Goal: Transaction & Acquisition: Purchase product/service

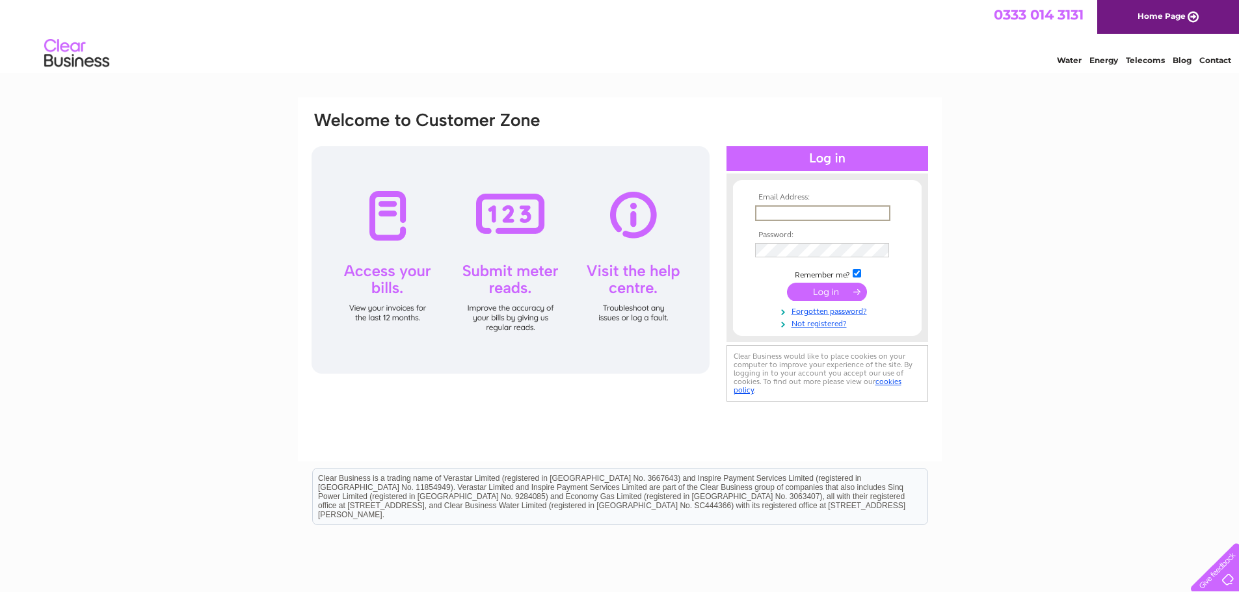
click at [797, 205] on input "text" at bounding box center [822, 213] width 135 height 16
type input "Admin.Cwmdarprimary@rctcbc.gov.uk"
click at [832, 293] on input "submit" at bounding box center [827, 292] width 80 height 18
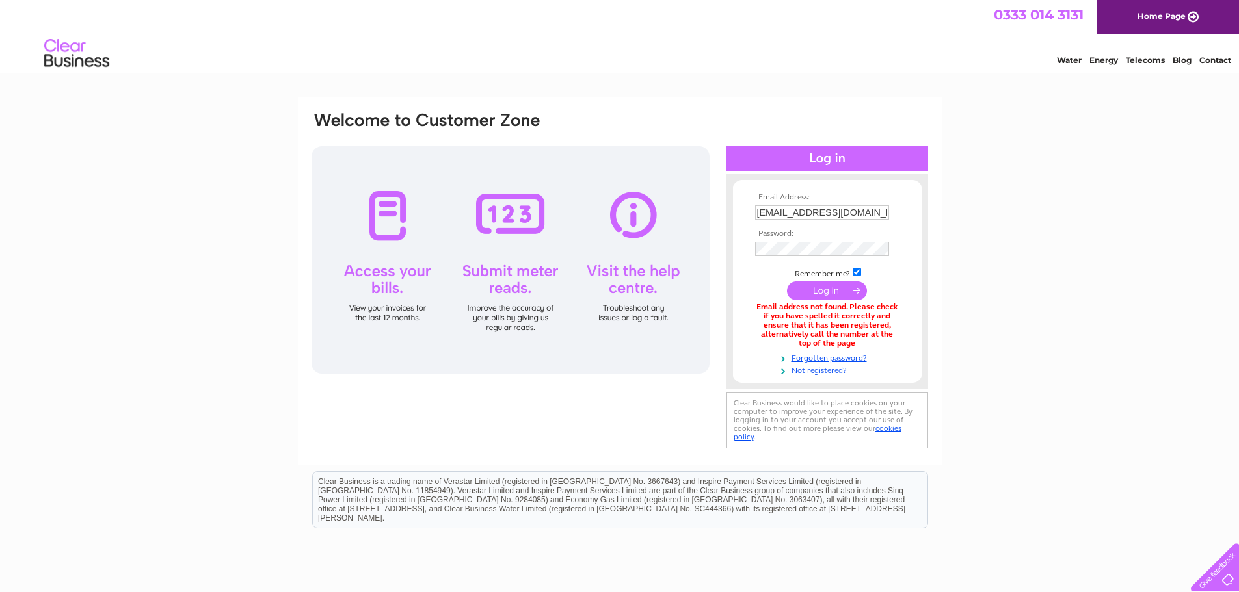
click at [825, 215] on input "[EMAIL_ADDRESS][DOMAIN_NAME]" at bounding box center [822, 212] width 134 height 14
click at [793, 261] on td at bounding box center [827, 262] width 151 height 7
click at [787, 283] on input "submit" at bounding box center [827, 292] width 80 height 18
drag, startPoint x: 785, startPoint y: 212, endPoint x: 894, endPoint y: 213, distance: 109.2
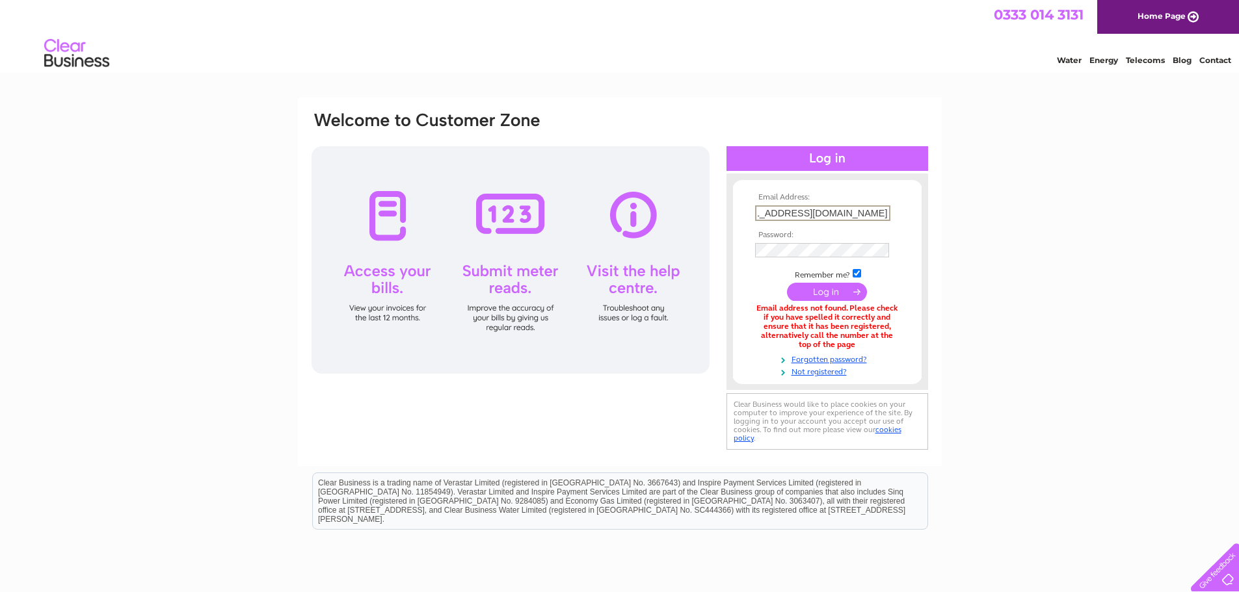
click at [894, 213] on td "Admin.Cwmdarprimary@rctcbc.gov.uk" at bounding box center [827, 213] width 151 height 22
type input "Admin@cwmdarprimary.rctcbc.cymru"
click at [787, 283] on input "submit" at bounding box center [827, 292] width 80 height 18
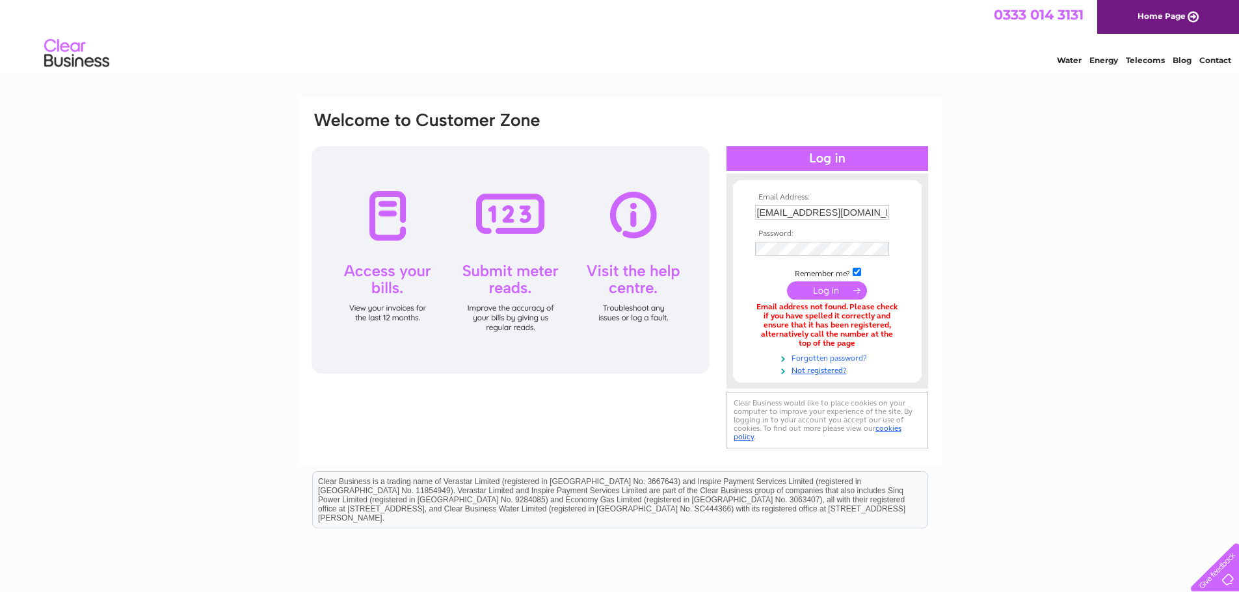
click at [830, 355] on link "Forgotten password?" at bounding box center [829, 357] width 148 height 12
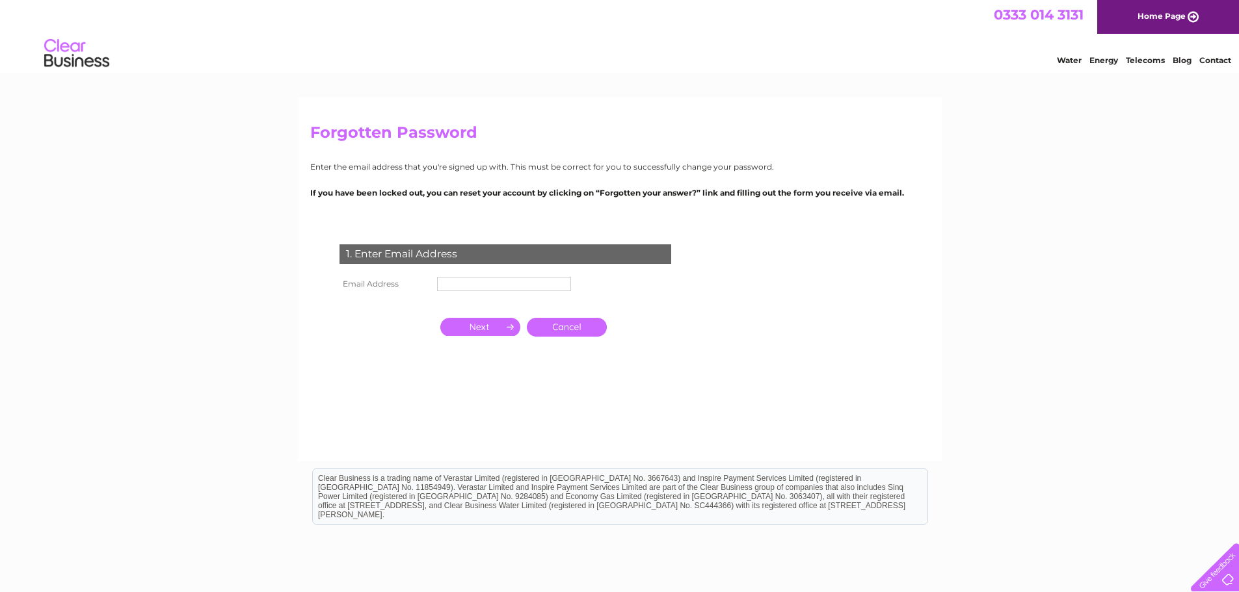
click at [454, 285] on input "text" at bounding box center [504, 284] width 134 height 14
type input "Admin@cwmdarprimary.rctcbc.cymru"
click at [488, 334] on input "button" at bounding box center [480, 328] width 80 height 18
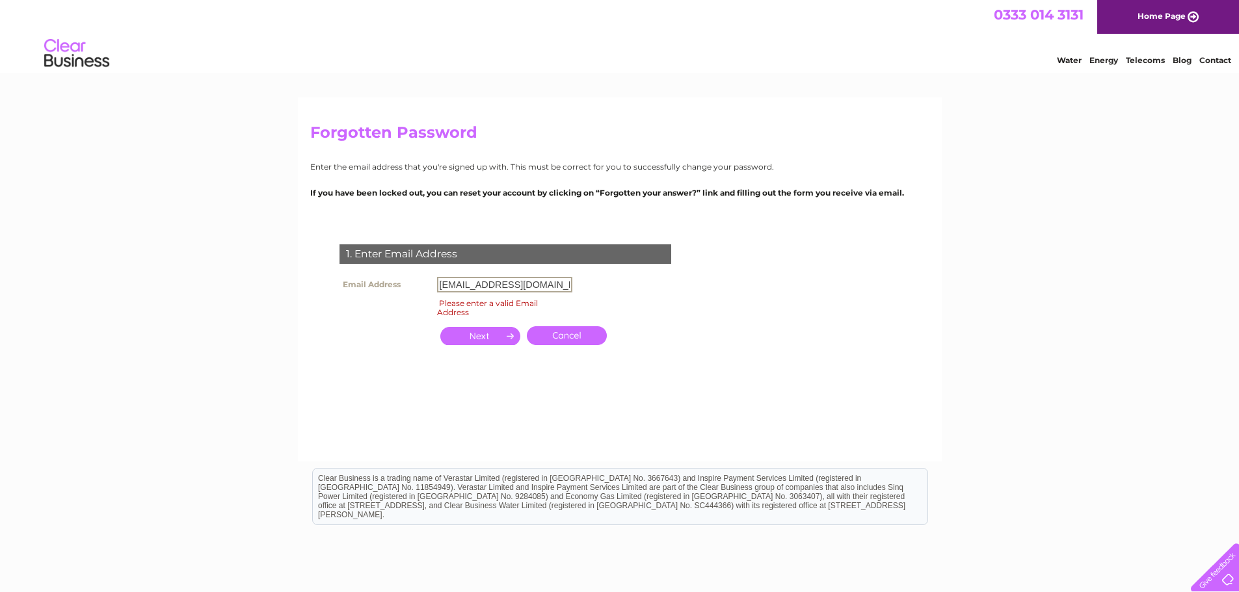
scroll to position [0, 25]
drag, startPoint x: 440, startPoint y: 286, endPoint x: 575, endPoint y: 284, distance: 135.9
click at [575, 284] on div "1. Enter Email Address Email Address Admin@cwmdarprimary.rctcbc.cymru Please en…" at bounding box center [507, 315] width 395 height 169
click at [500, 287] on input "text" at bounding box center [504, 285] width 135 height 16
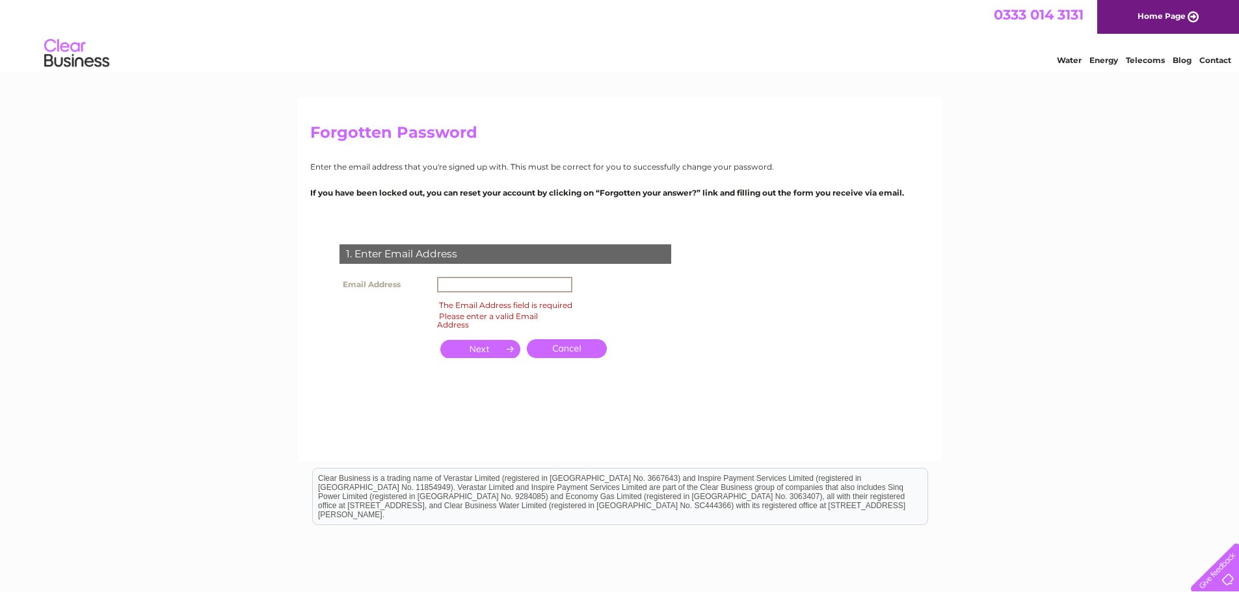
type input "Admin.Cwmdarprimary@rctcbc.gov.uk"
click at [488, 335] on input "button" at bounding box center [480, 336] width 80 height 18
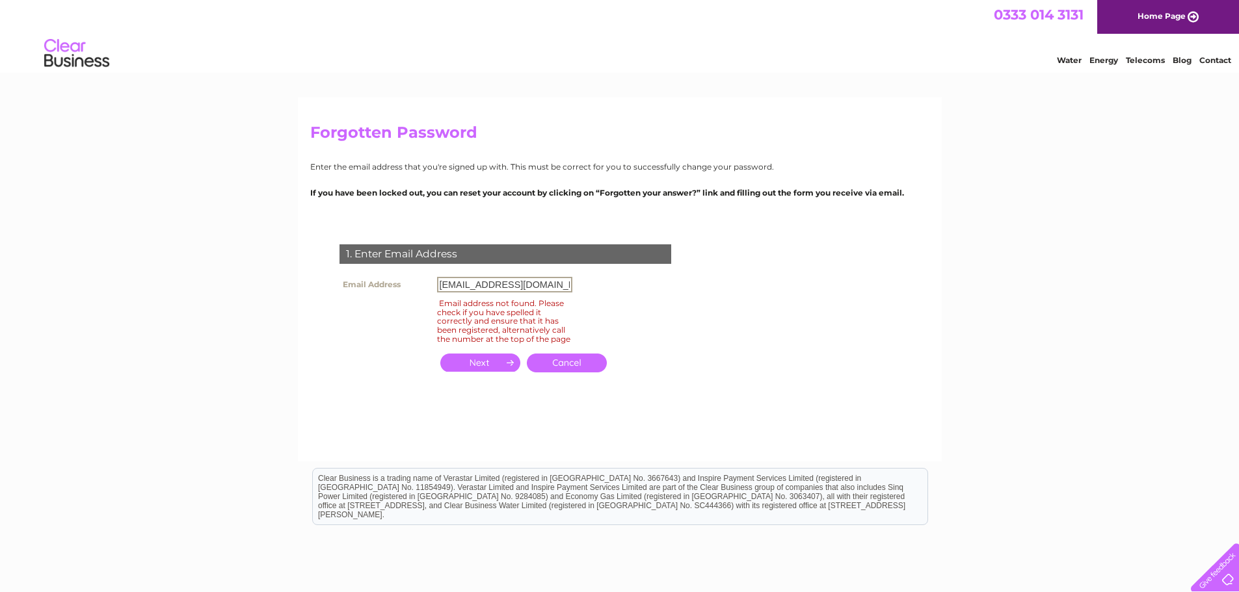
scroll to position [0, 29]
drag, startPoint x: 441, startPoint y: 289, endPoint x: 577, endPoint y: 293, distance: 135.9
click at [577, 293] on div "1. Enter Email Address Email Address Admin.Cwmdarprimary@rctcbc.gov.uk Email ad…" at bounding box center [507, 315] width 395 height 169
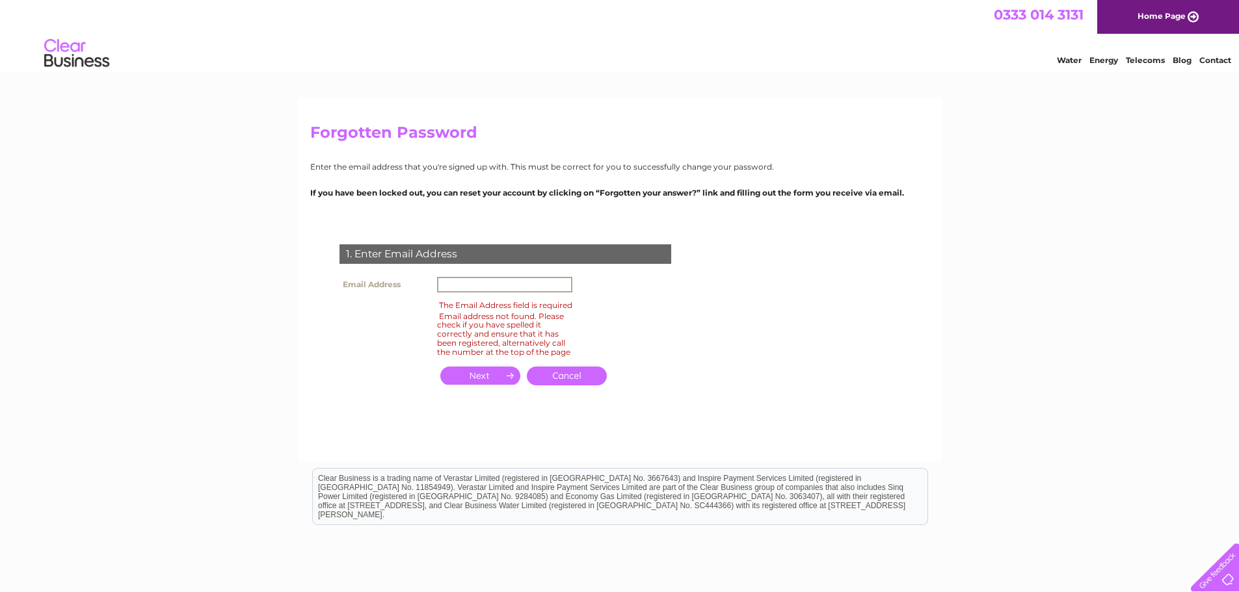
scroll to position [0, 0]
click at [574, 382] on link "Cancel" at bounding box center [567, 376] width 80 height 19
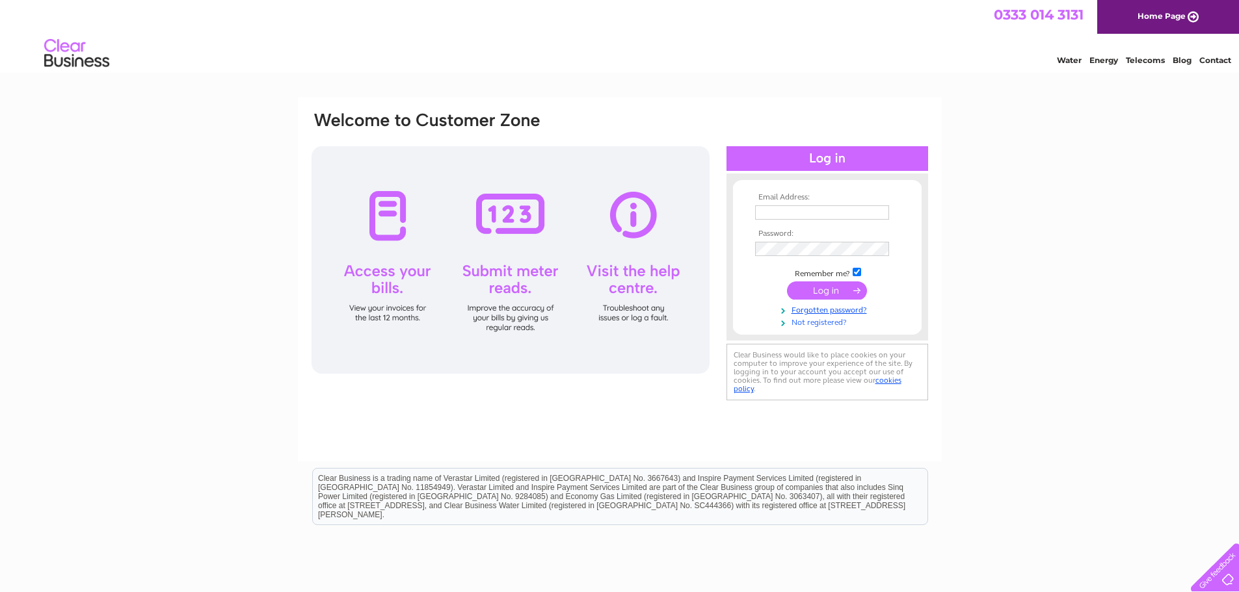
click at [804, 321] on link "Not registered?" at bounding box center [829, 321] width 148 height 12
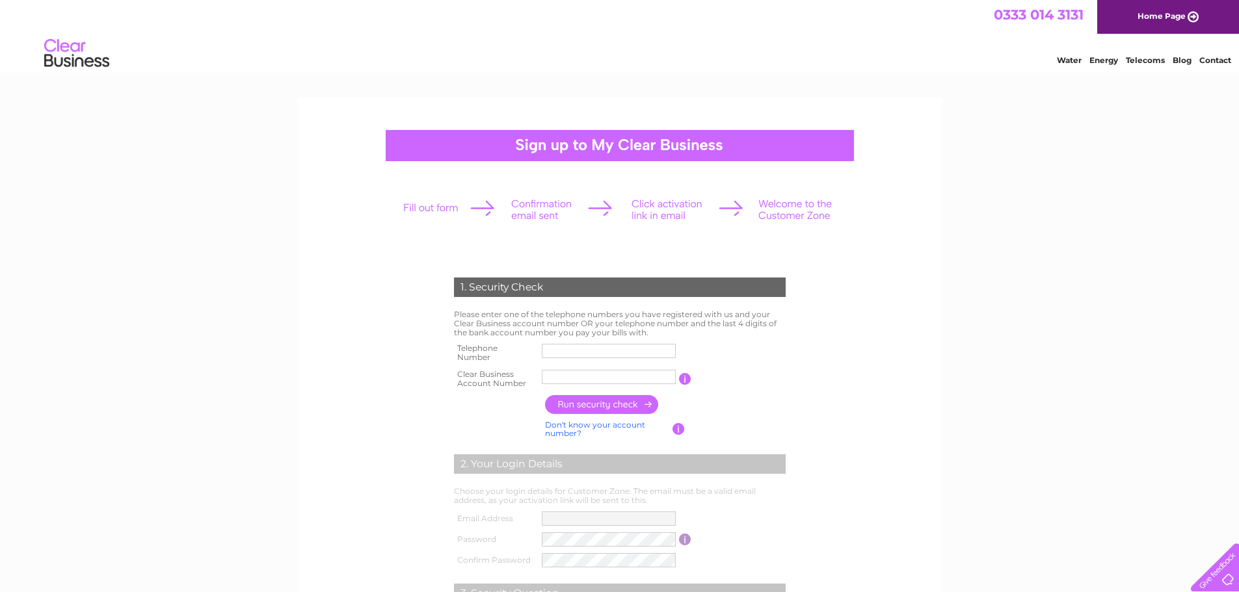
scroll to position [65, 0]
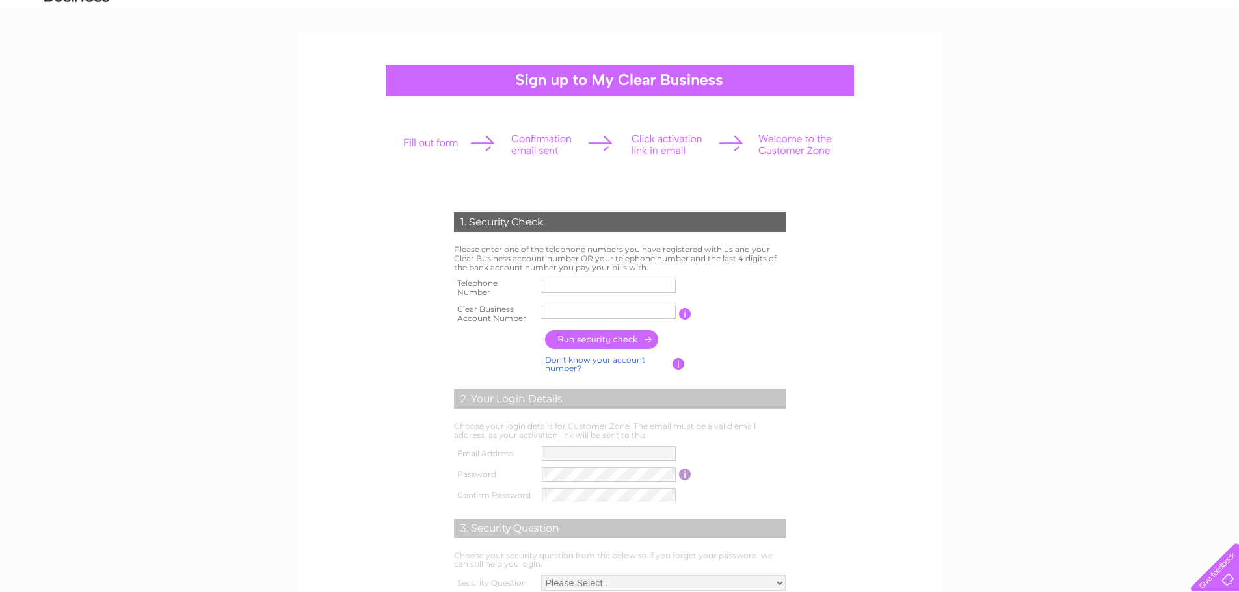
click at [571, 308] on input "text" at bounding box center [609, 312] width 134 height 14
type input "cb154835"
click at [589, 335] on input "button" at bounding box center [602, 339] width 114 height 19
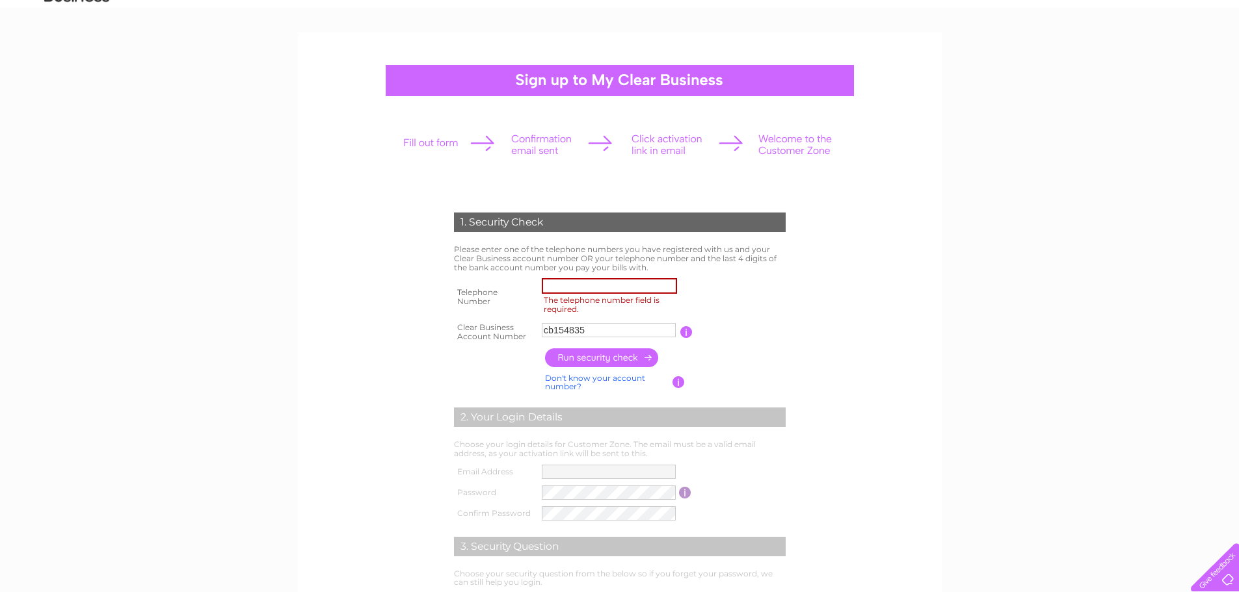
click at [581, 282] on input "The telephone number field is required." at bounding box center [609, 286] width 135 height 16
type input "01685871198"
click at [603, 361] on input "button" at bounding box center [602, 357] width 114 height 19
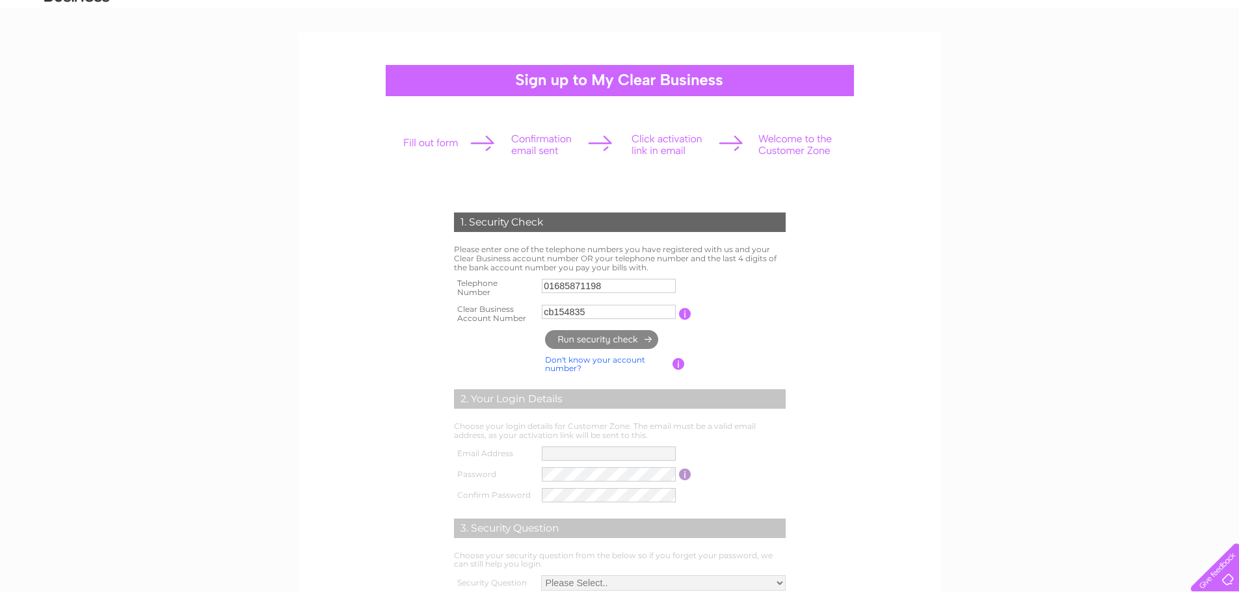
type input "**********"
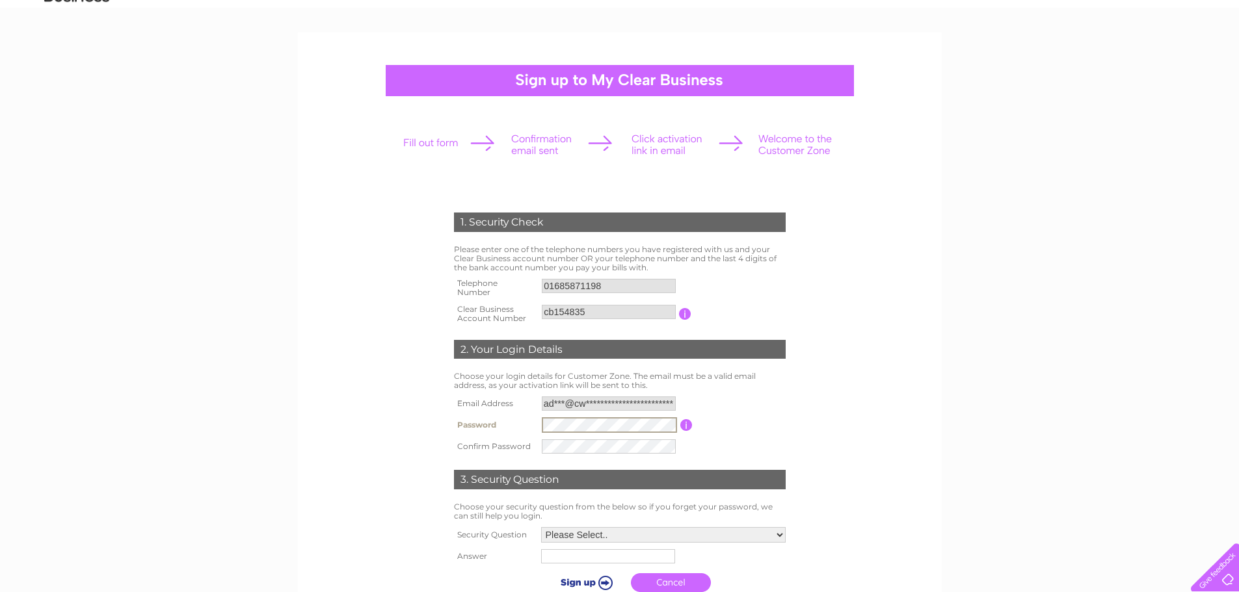
click at [551, 439] on td at bounding box center [609, 446] width 142 height 21
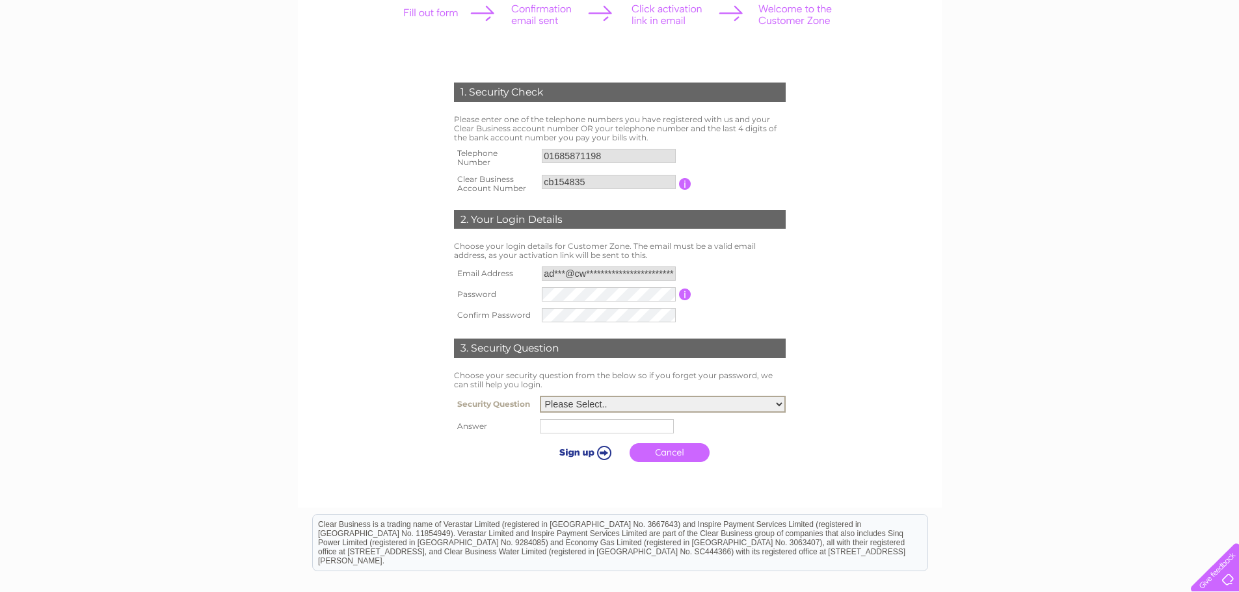
click at [614, 405] on select "Please Select.. In what town or city was your first job? In what town or city d…" at bounding box center [663, 404] width 246 height 17
select select "1"
click at [540, 397] on select "Please Select.. In what town or city was your first job? In what town or city d…" at bounding box center [663, 404] width 246 height 17
click at [560, 426] on input "text" at bounding box center [607, 426] width 134 height 14
type input "Aberdare"
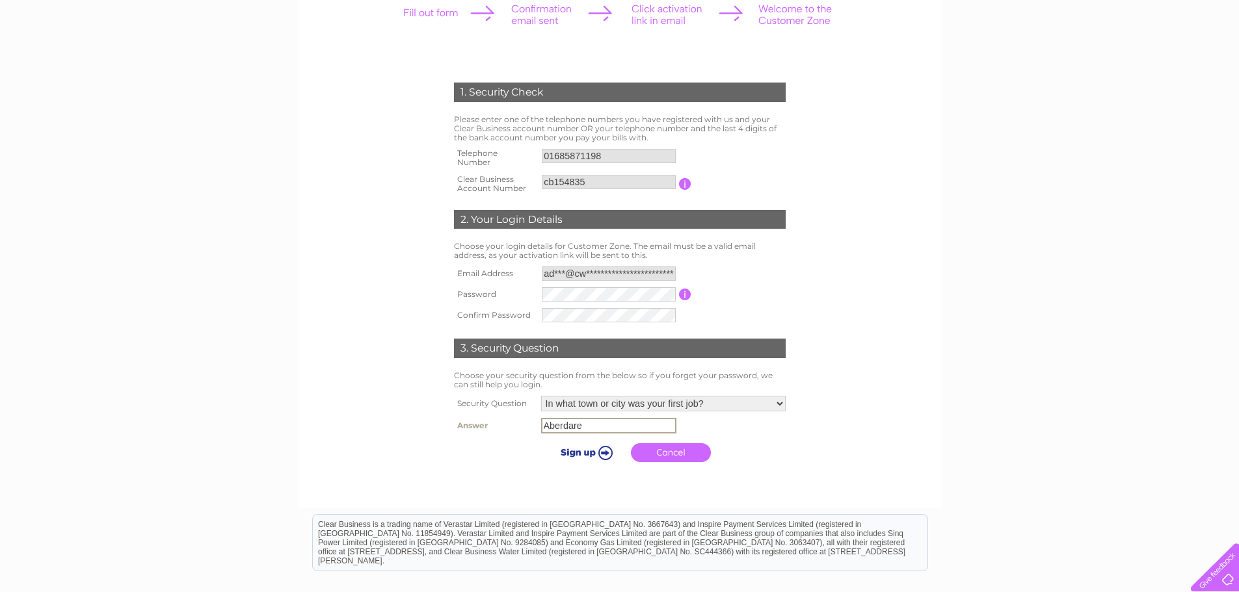
click at [584, 456] on input "submit" at bounding box center [584, 452] width 80 height 18
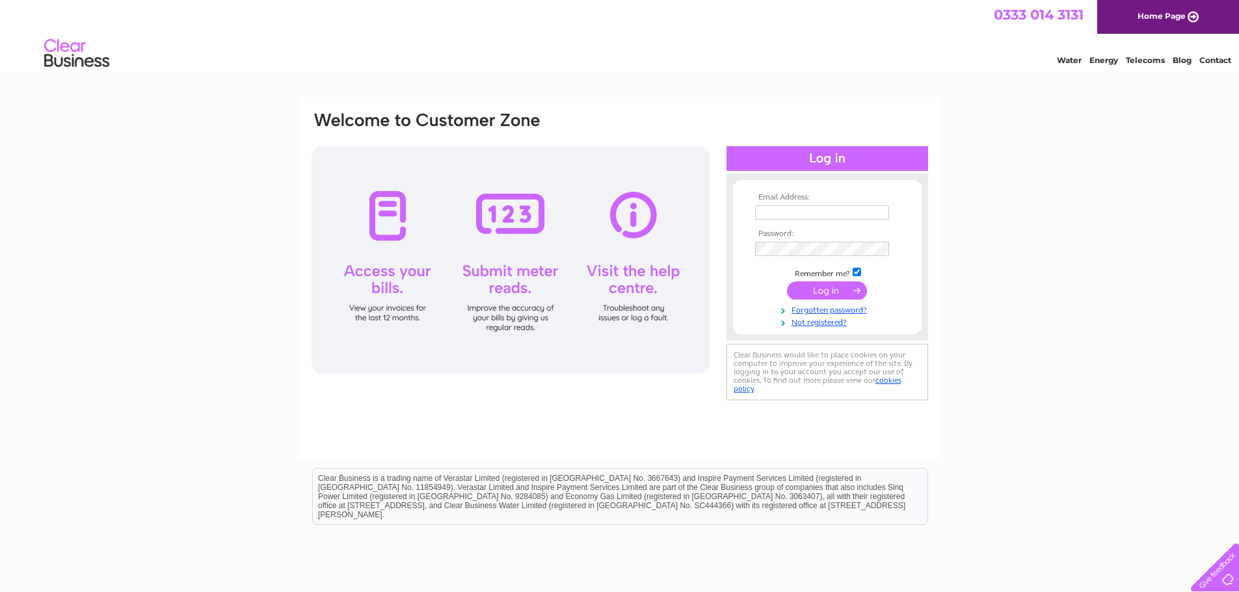
click at [778, 215] on input "text" at bounding box center [822, 212] width 134 height 14
type input "Admin@cwmdarprimary.rctcbc.cymru"
click at [787, 283] on input "submit" at bounding box center [827, 292] width 80 height 18
click at [835, 294] on input "submit" at bounding box center [827, 292] width 80 height 18
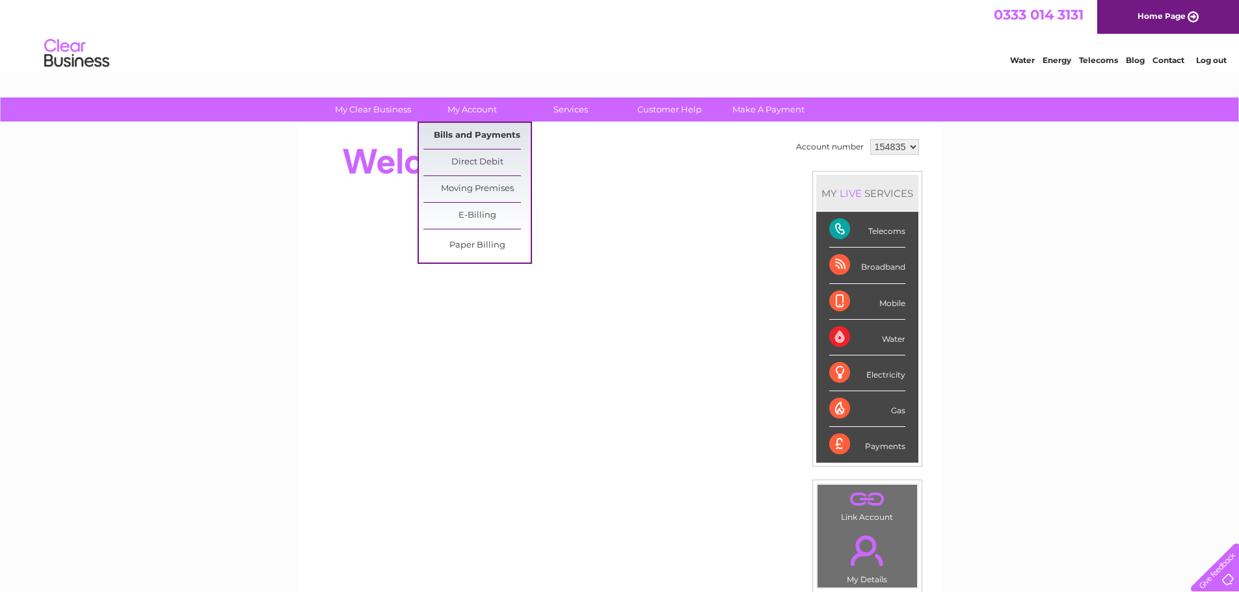
click at [463, 131] on link "Bills and Payments" at bounding box center [476, 136] width 107 height 26
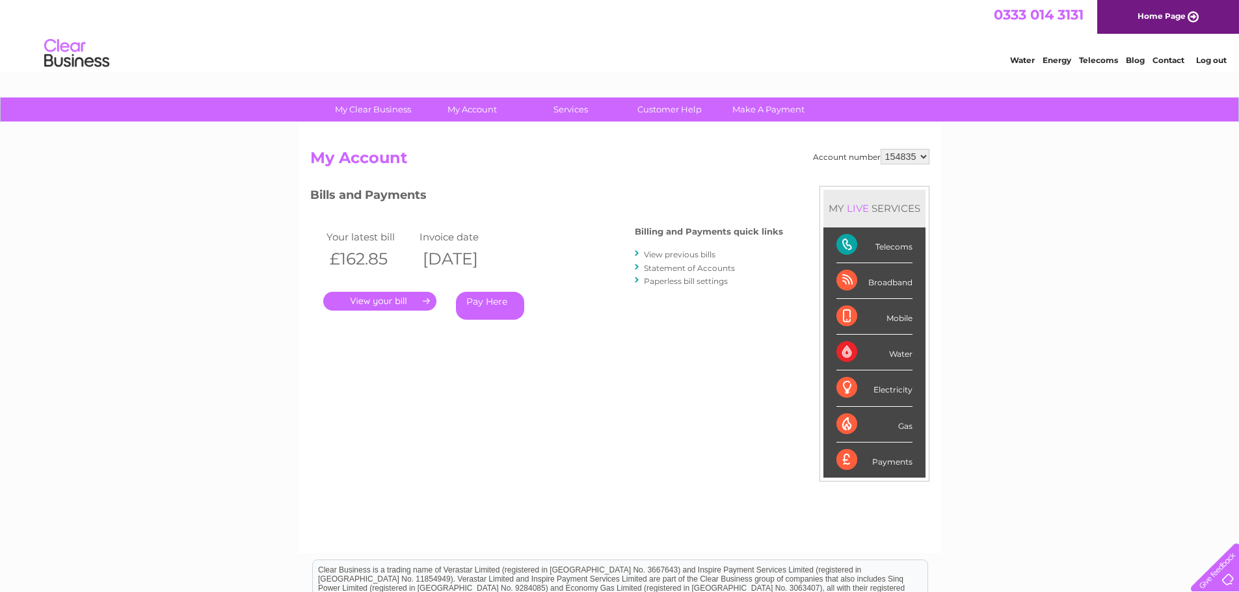
click at [395, 302] on link "." at bounding box center [379, 301] width 113 height 19
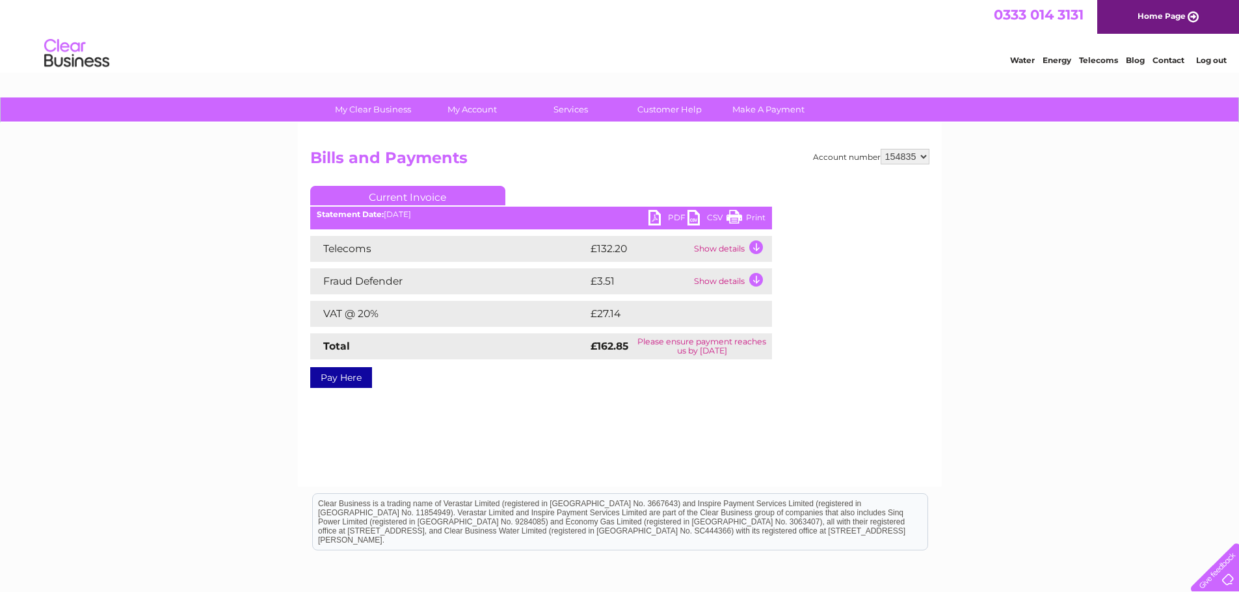
click at [350, 378] on link "Pay Here" at bounding box center [341, 377] width 62 height 21
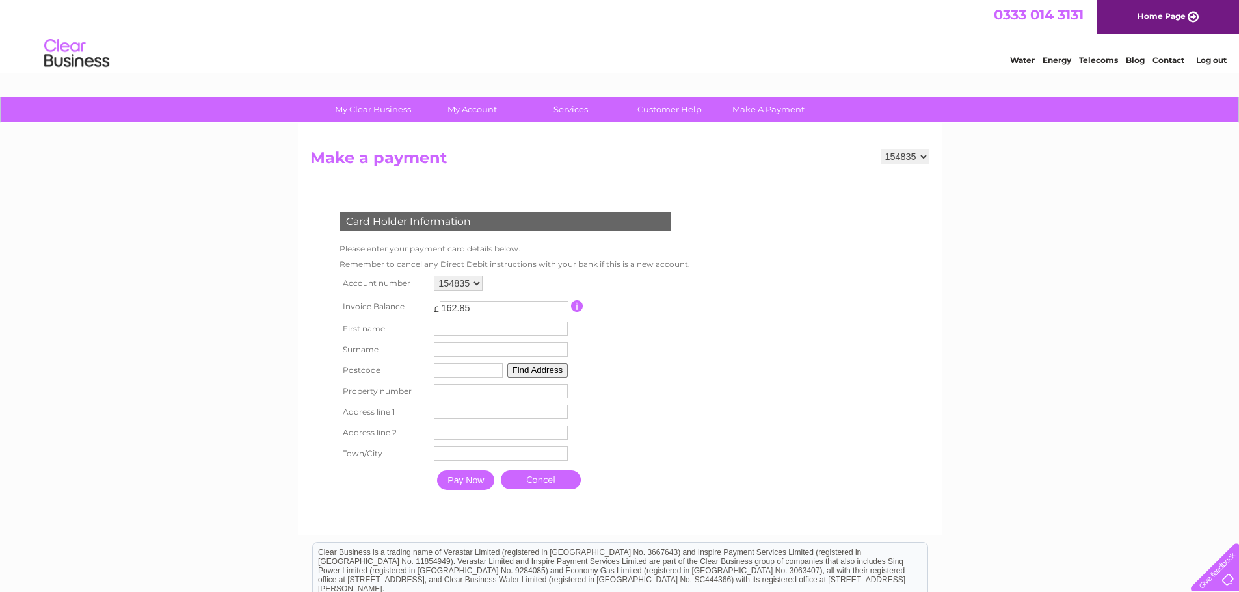
click at [453, 326] on input "text" at bounding box center [501, 329] width 134 height 14
drag, startPoint x: 490, startPoint y: 329, endPoint x: 460, endPoint y: 329, distance: 29.9
click at [460, 329] on input "Marie Evans" at bounding box center [502, 330] width 135 height 16
type input "Marie"
type input "Evans"
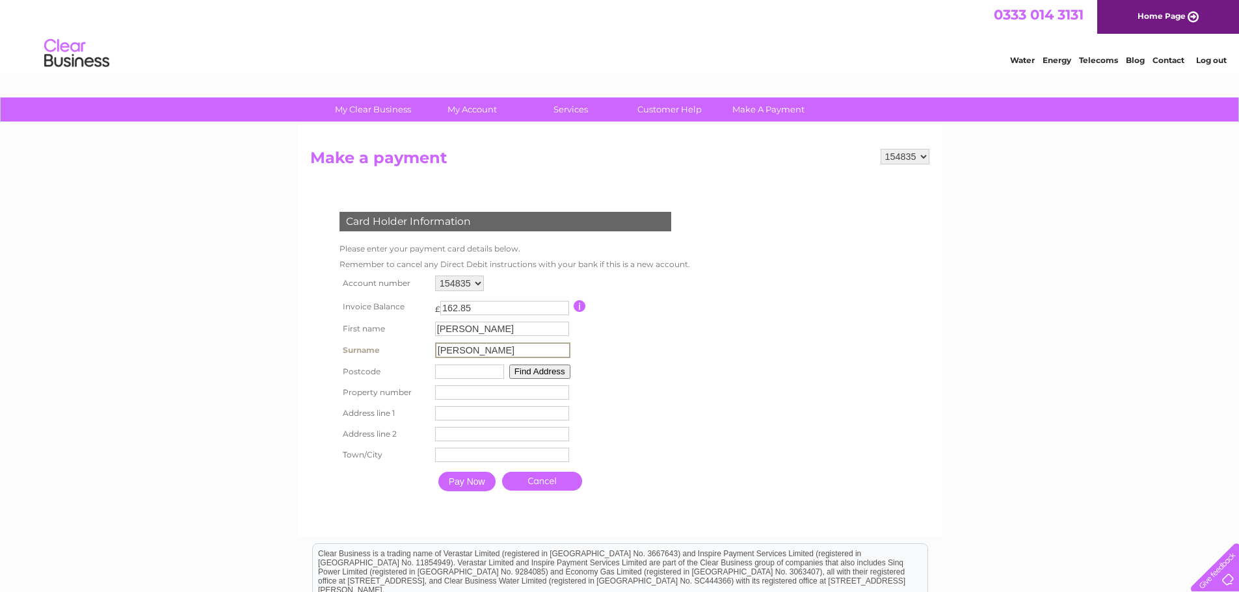
click at [449, 374] on input "text" at bounding box center [469, 372] width 69 height 14
type input "cf44 8ua"
click at [542, 369] on button "Find Address" at bounding box center [537, 370] width 61 height 14
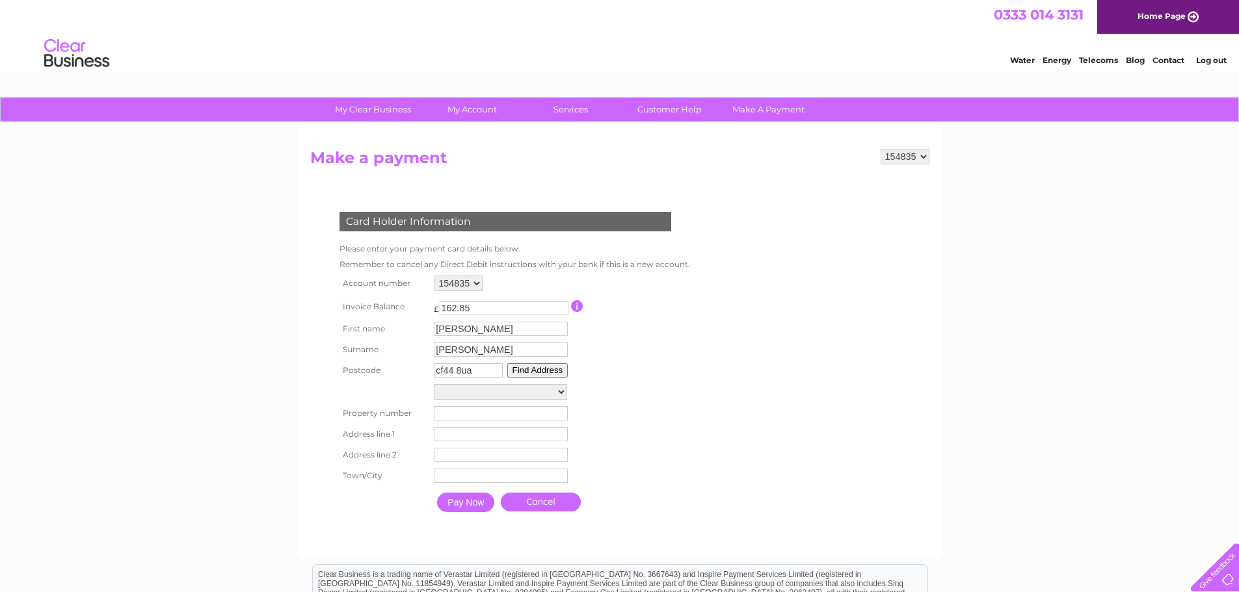
click at [558, 391] on select "The Square The Square Cwmdare Primary School, The Square Floor Gnd-Room Hall, C…" at bounding box center [500, 392] width 133 height 16
select select ",The Square,,Aberdare"
click at [434, 384] on select "The Square The Square Cwmdare Primary School, The Square Floor Gnd-Room Hall, C…" at bounding box center [500, 392] width 133 height 17
type input "The Square"
type input "Aberdare"
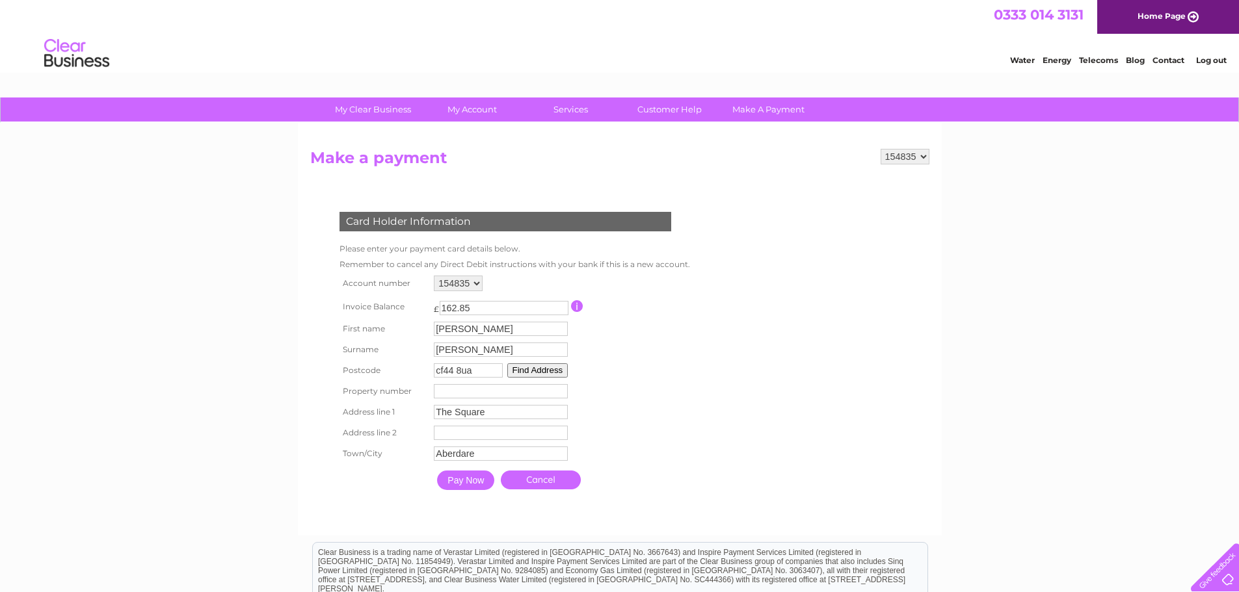
click at [472, 479] on input "Pay Now" at bounding box center [465, 481] width 57 height 20
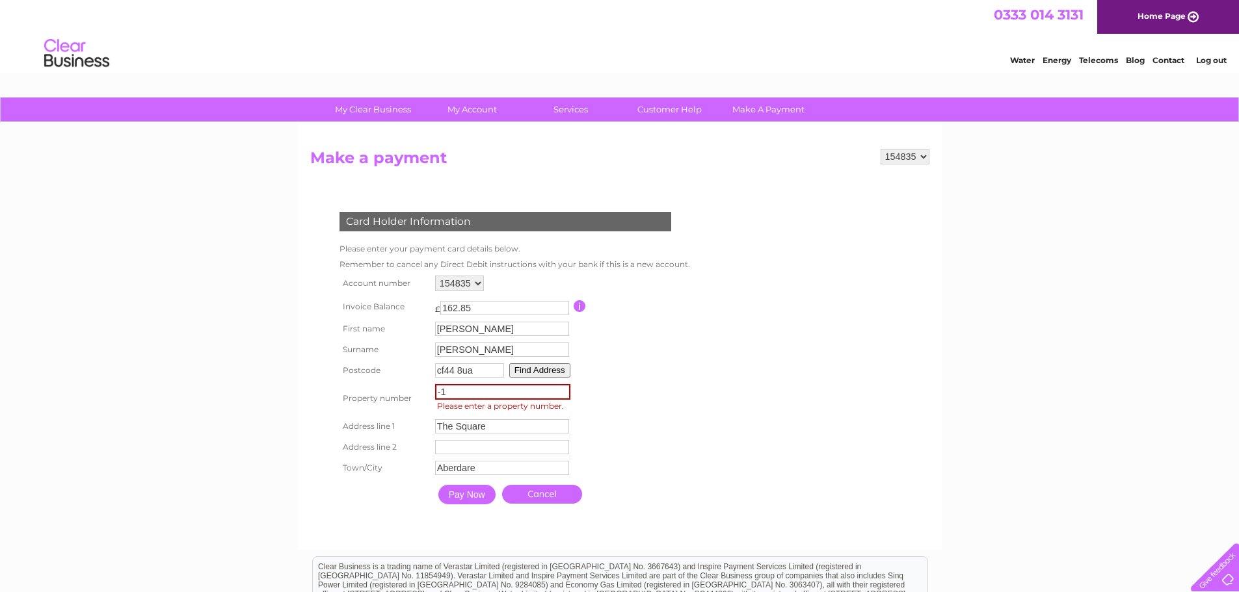
click at [565, 395] on input "-1" at bounding box center [502, 392] width 135 height 16
type input "0"
click at [562, 387] on input "0" at bounding box center [502, 392] width 135 height 16
click at [548, 376] on button "Find Address" at bounding box center [539, 370] width 61 height 14
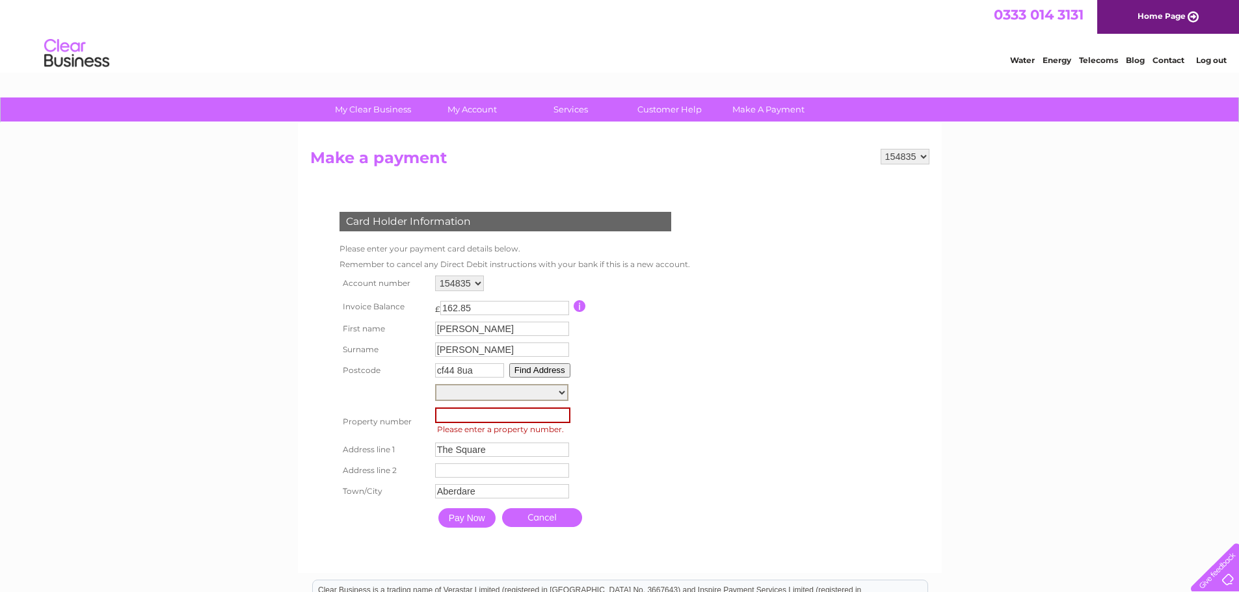
click at [560, 395] on select "The Square The Square Cwmdare Primary School, The Square Floor Gnd-Room Hall, C…" at bounding box center [501, 392] width 133 height 17
select select ",The Square,,Aberdare"
click at [435, 384] on select "The Square The Square Cwmdare Primary School, The Square Floor Gnd-Room Hall, C…" at bounding box center [501, 392] width 133 height 17
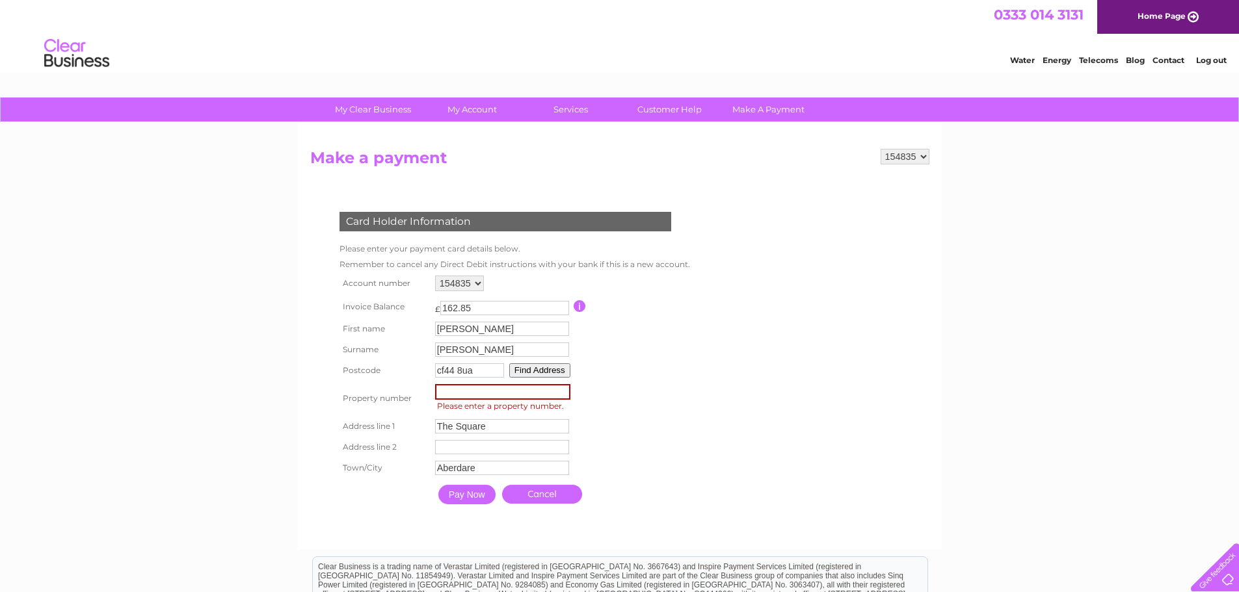
click at [451, 391] on input "number" at bounding box center [502, 392] width 135 height 16
type input "-1"
click at [562, 397] on input "-1" at bounding box center [502, 392] width 135 height 16
click at [463, 497] on input "Pay Now" at bounding box center [465, 494] width 57 height 20
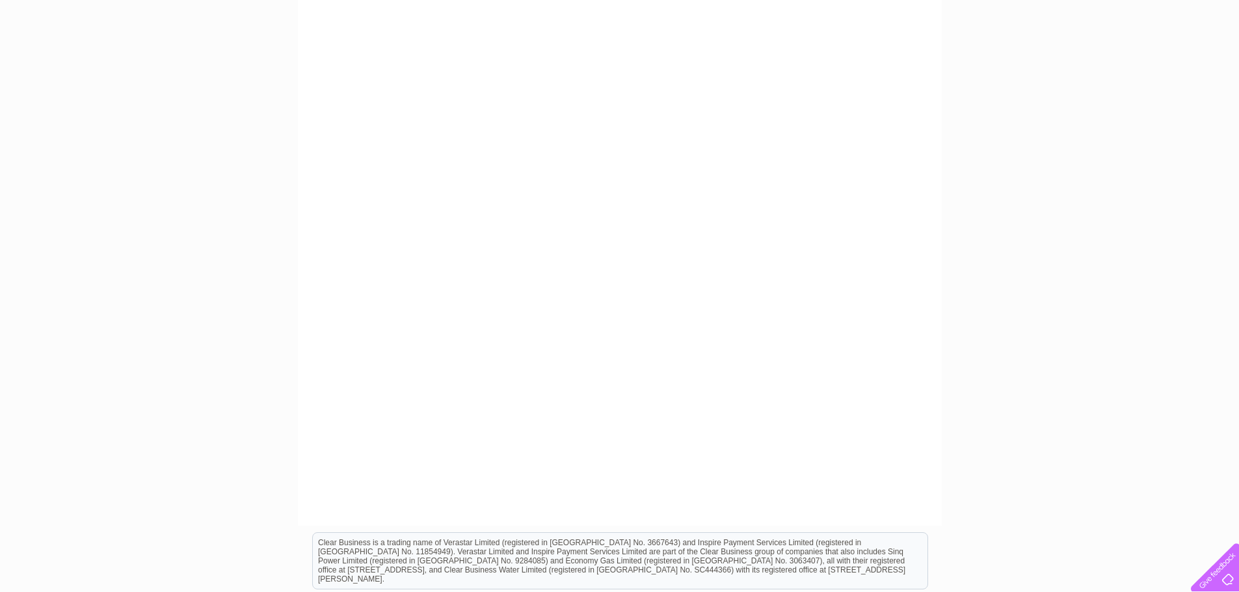
scroll to position [195, 0]
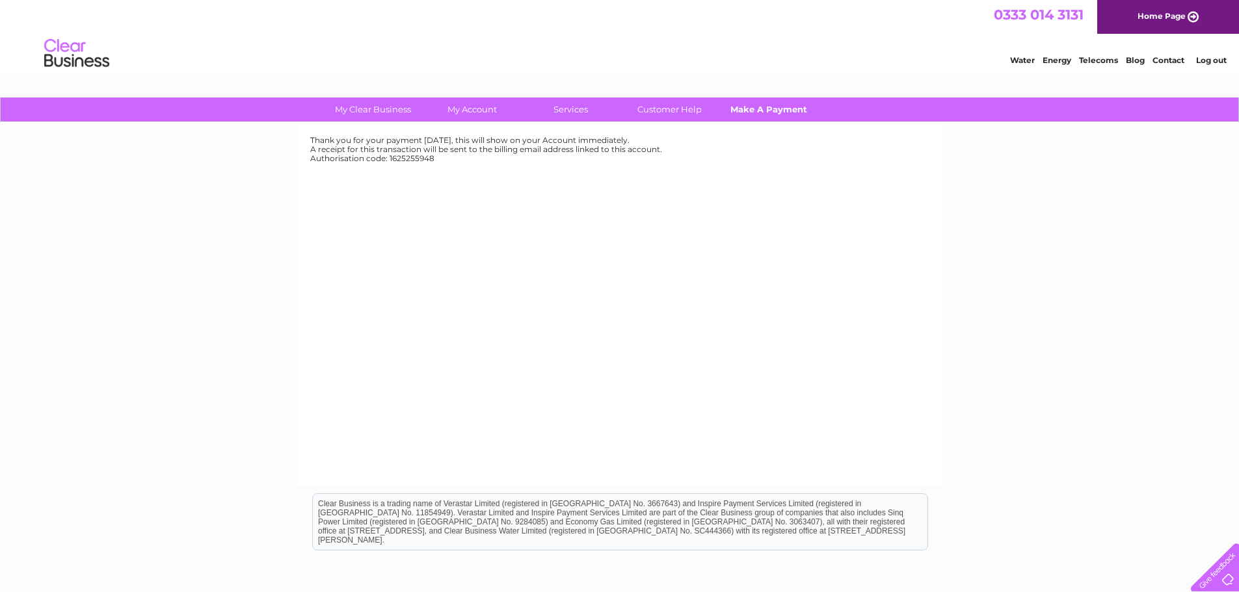
click at [746, 107] on link "Make A Payment" at bounding box center [768, 110] width 107 height 24
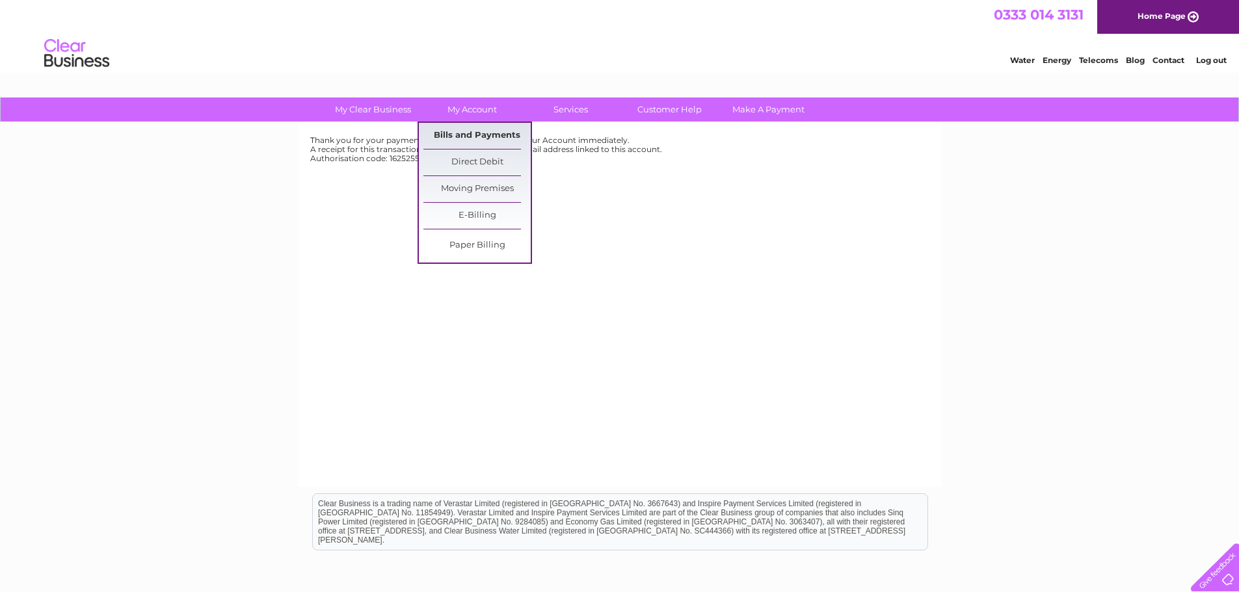
click at [467, 129] on link "Bills and Payments" at bounding box center [476, 136] width 107 height 26
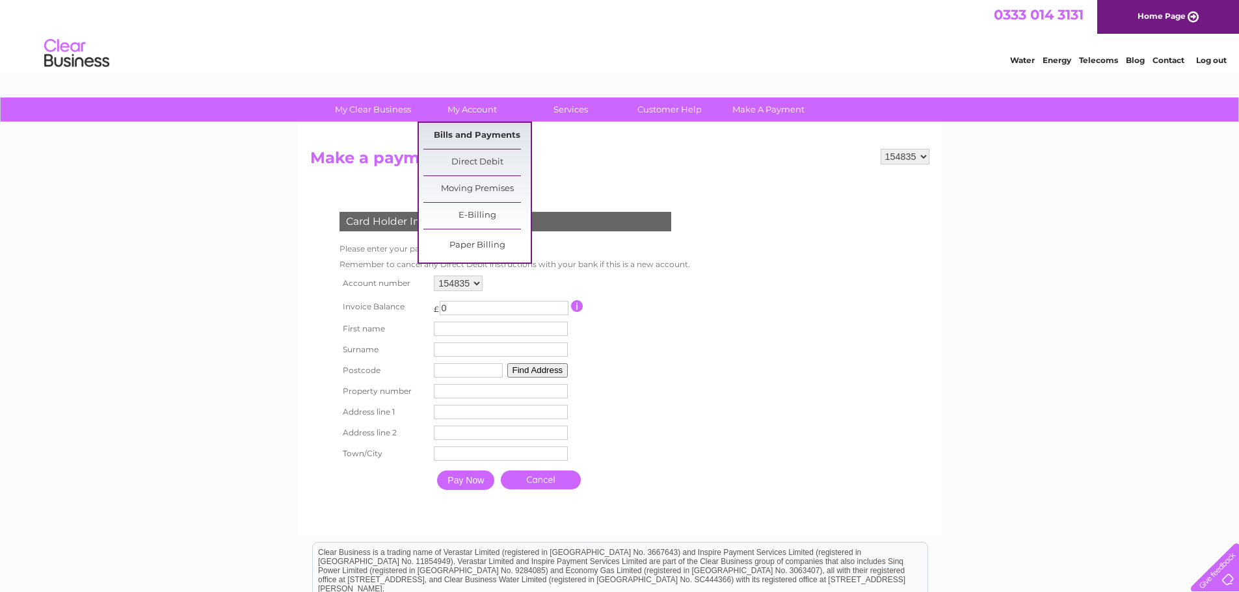
click at [481, 138] on link "Bills and Payments" at bounding box center [476, 136] width 107 height 26
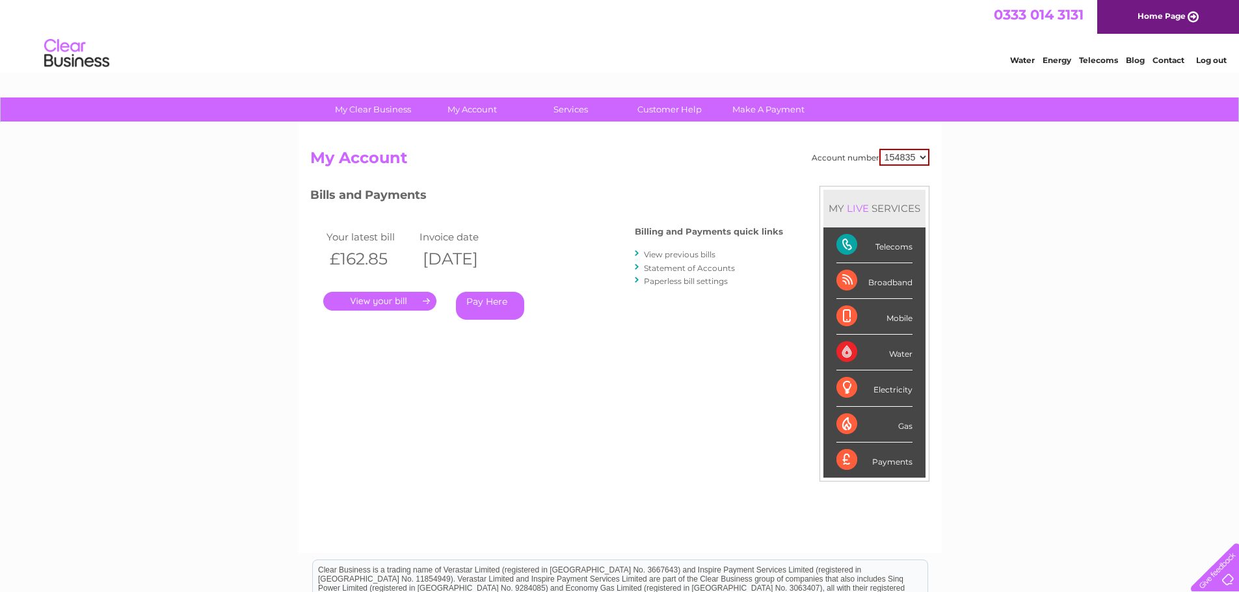
click at [1206, 60] on link "Log out" at bounding box center [1211, 60] width 31 height 10
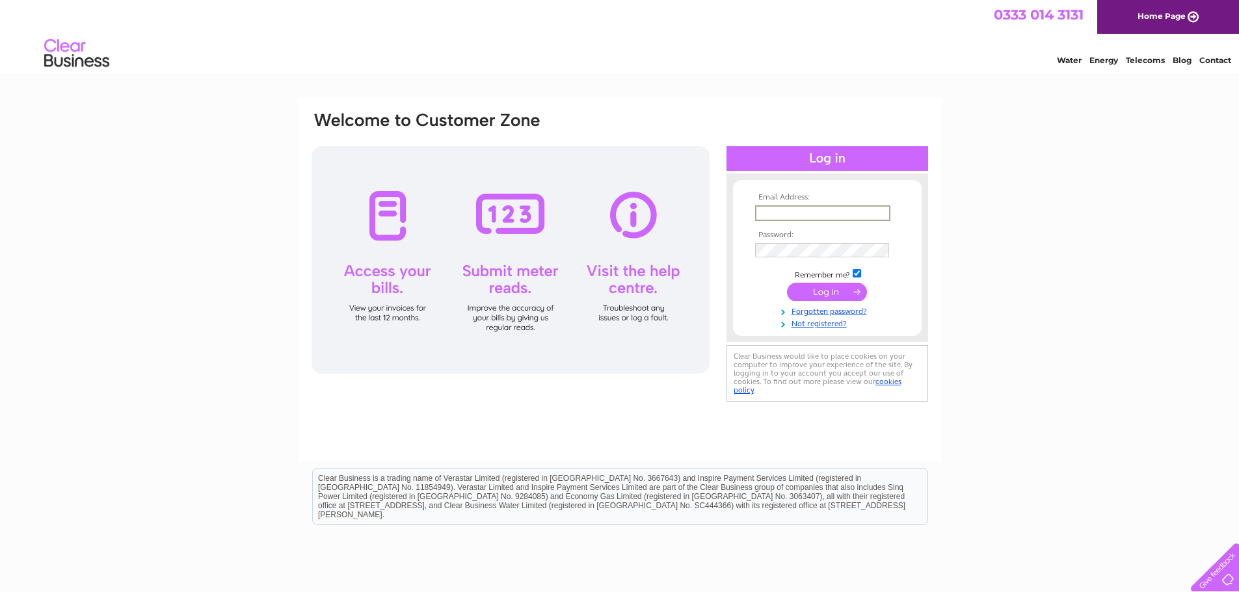
click at [830, 209] on input "text" at bounding box center [822, 213] width 135 height 16
type input "Admin@cwmdarprimary.rctcbc.cymru"
click at [787, 283] on input "submit" at bounding box center [827, 292] width 80 height 18
click at [830, 291] on input "submit" at bounding box center [827, 291] width 80 height 18
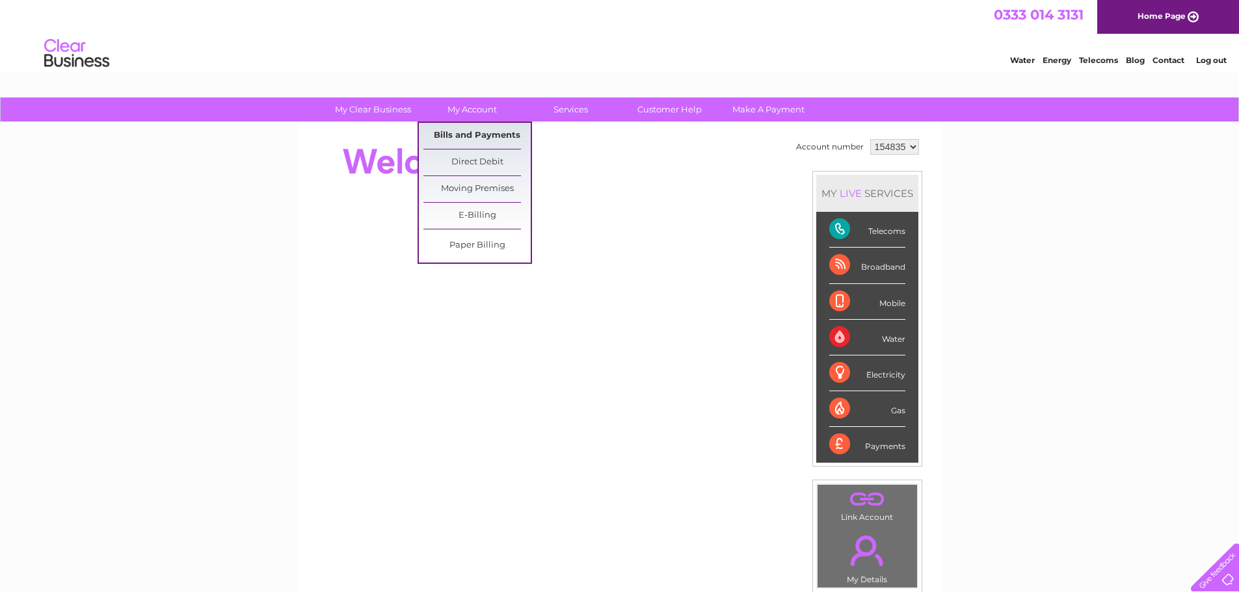
click at [470, 142] on link "Bills and Payments" at bounding box center [476, 136] width 107 height 26
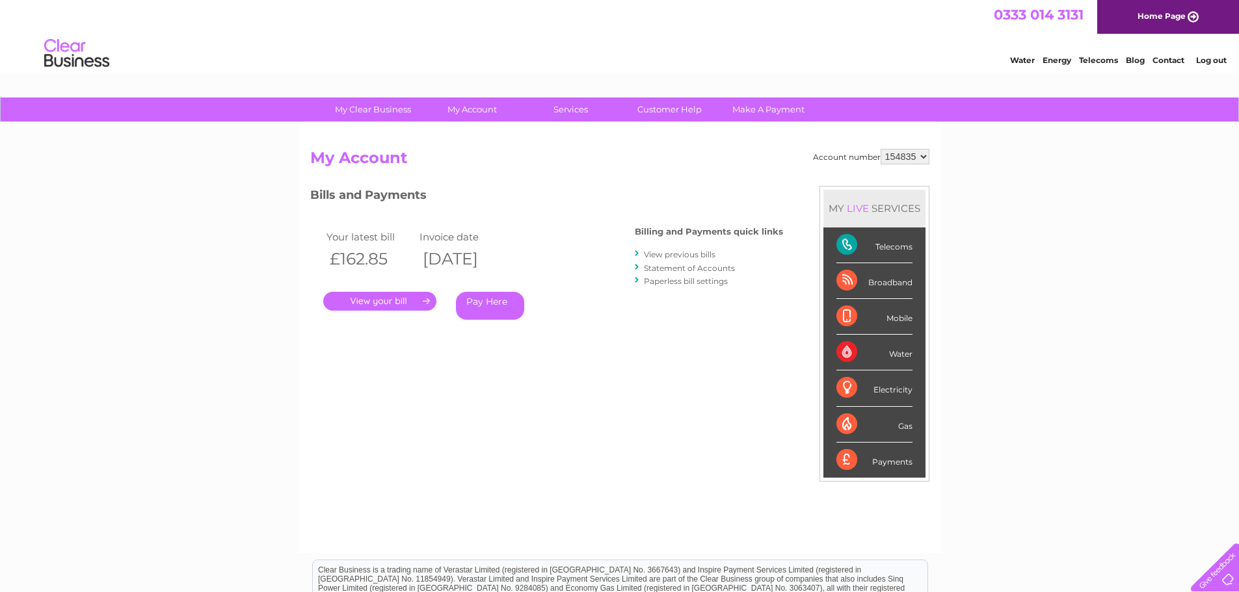
click at [1214, 59] on link "Log out" at bounding box center [1211, 60] width 31 height 10
